Goal: Task Accomplishment & Management: Use online tool/utility

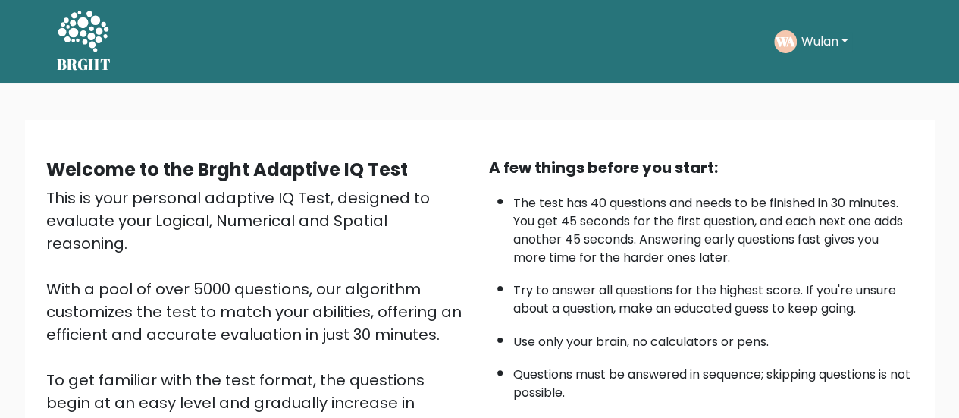
click at [320, 156] on div "Welcome to the Brght Adaptive IQ Test" at bounding box center [258, 169] width 425 height 27
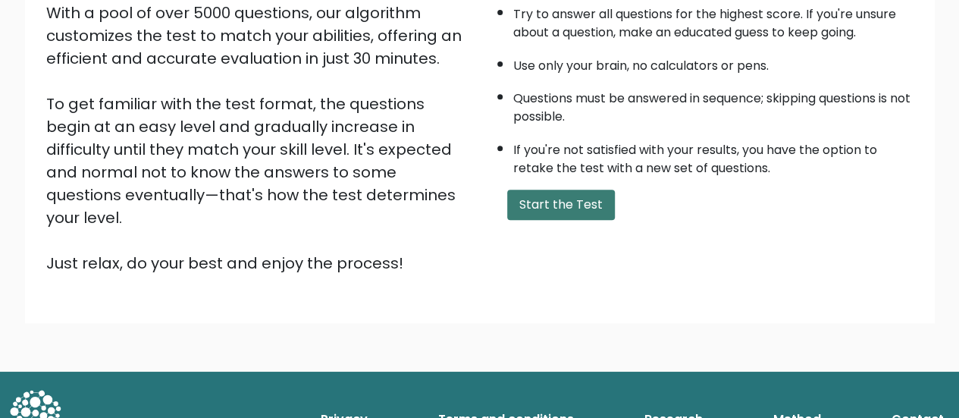
click at [551, 199] on button "Start the Test" at bounding box center [561, 205] width 108 height 30
